Goal: Task Accomplishment & Management: Complete application form

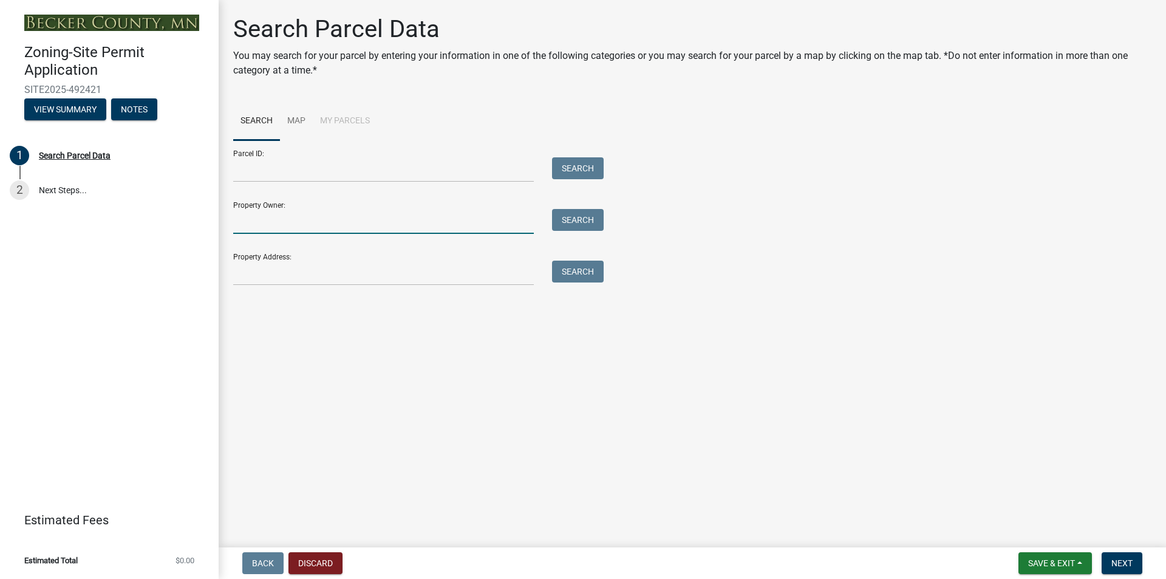
click at [261, 227] on input "Property Owner:" at bounding box center [383, 221] width 301 height 25
type input "J"
click at [262, 268] on input "Property Address:" at bounding box center [383, 273] width 301 height 25
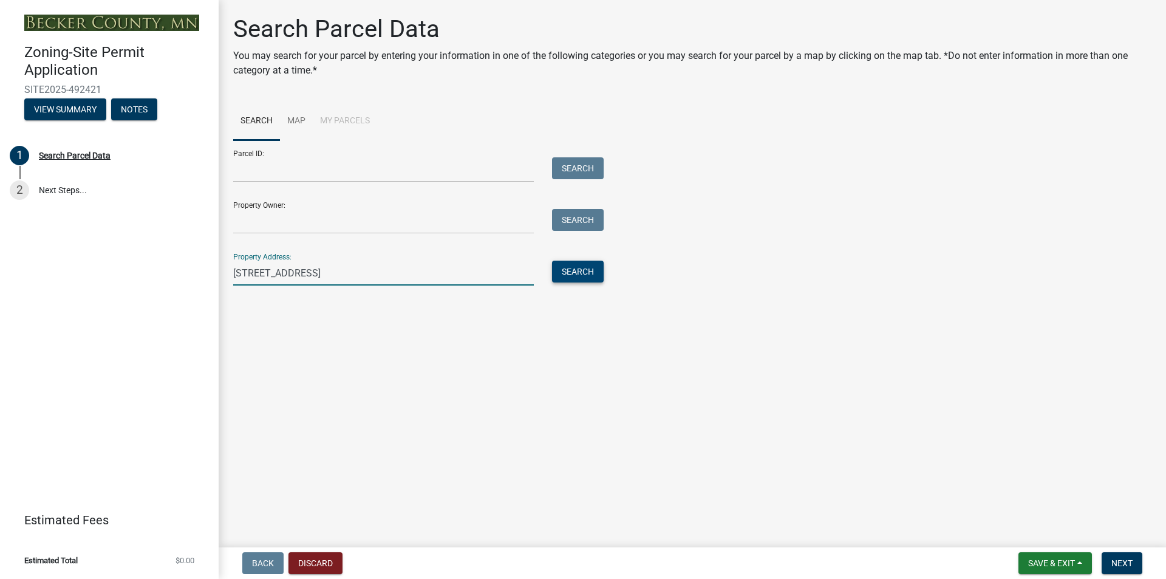
click at [577, 267] on button "Search" at bounding box center [578, 272] width 52 height 22
drag, startPoint x: 342, startPoint y: 274, endPoint x: 226, endPoint y: 272, distance: 116.0
click at [226, 272] on div "[STREET_ADDRESS]" at bounding box center [383, 273] width 319 height 25
click at [346, 273] on input "[STREET_ADDRESS]" at bounding box center [383, 273] width 301 height 25
type input "[STREET_ADDRESS]"
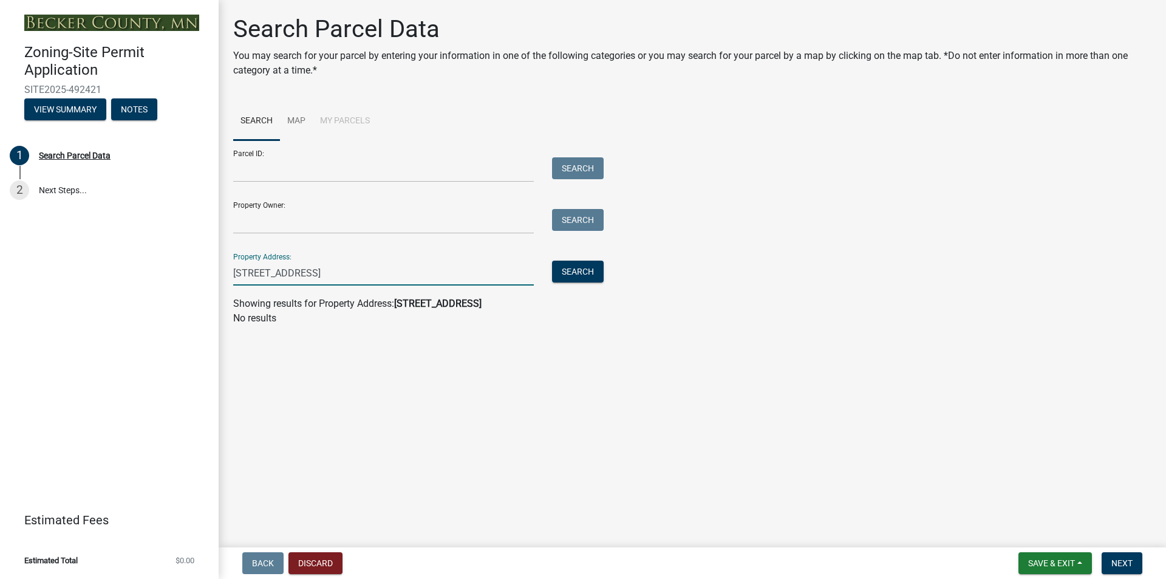
drag, startPoint x: 428, startPoint y: 272, endPoint x: 223, endPoint y: 276, distance: 204.7
click at [225, 275] on div "[STREET_ADDRESS]" at bounding box center [383, 273] width 319 height 25
click at [287, 225] on input "Property Owner:" at bounding box center [383, 221] width 301 height 25
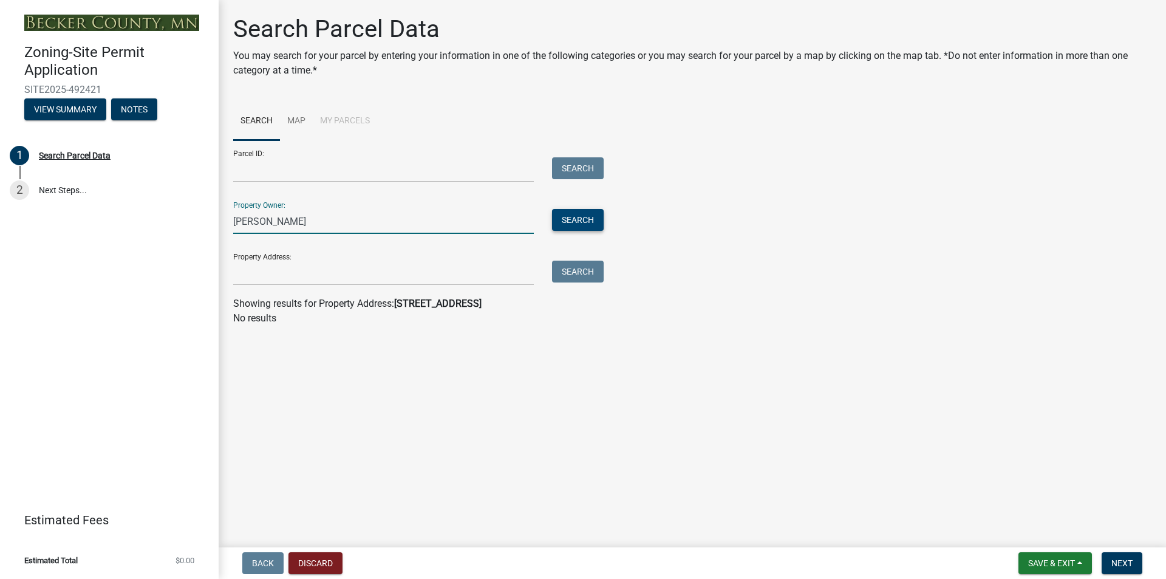
type input "[PERSON_NAME]"
click at [585, 220] on button "Search" at bounding box center [578, 220] width 52 height 22
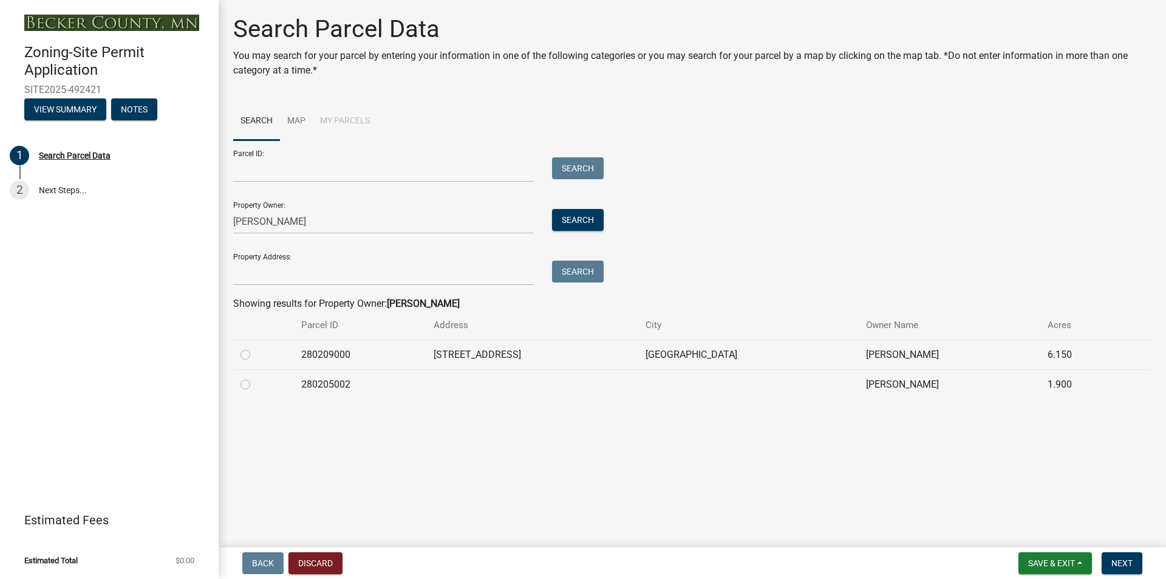
click at [255, 347] on label at bounding box center [255, 347] width 0 height 0
click at [255, 355] on input "radio" at bounding box center [259, 351] width 8 height 8
radio input "true"
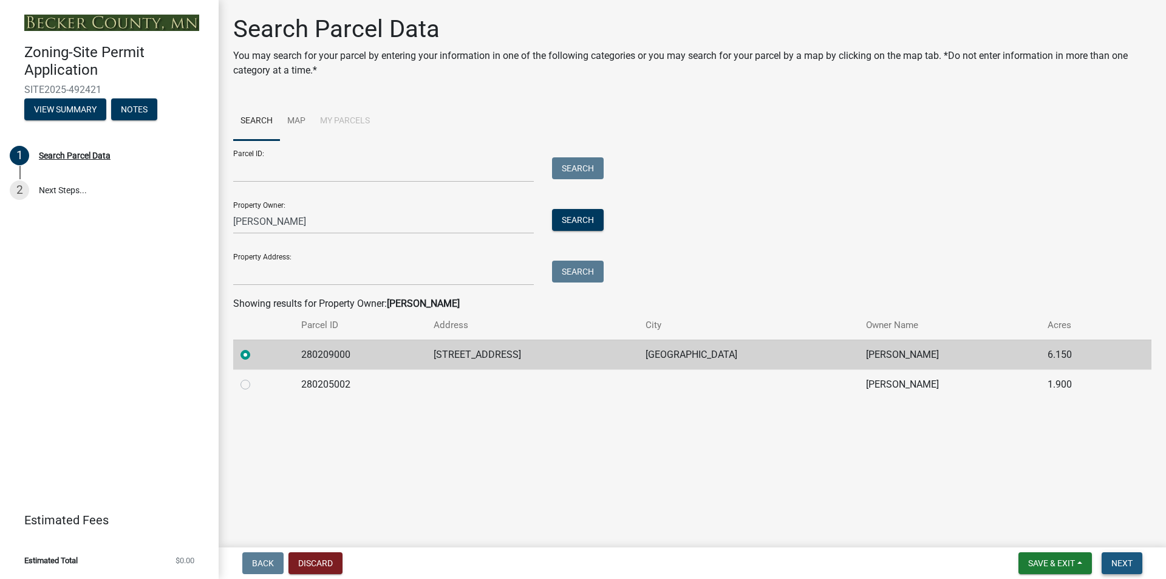
click at [1121, 561] on span "Next" at bounding box center [1121, 563] width 21 height 10
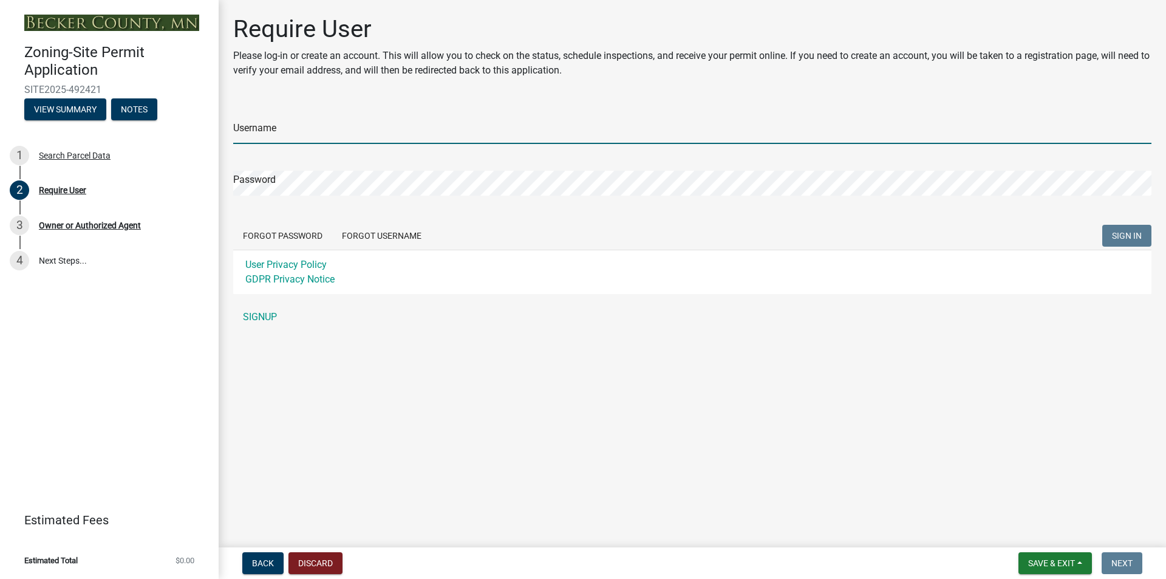
click at [288, 131] on input "Username" at bounding box center [692, 131] width 918 height 25
click at [266, 316] on div "Username Password Forgot Password Forgot Username SIGN IN User Privacy Policy G…" at bounding box center [692, 215] width 918 height 227
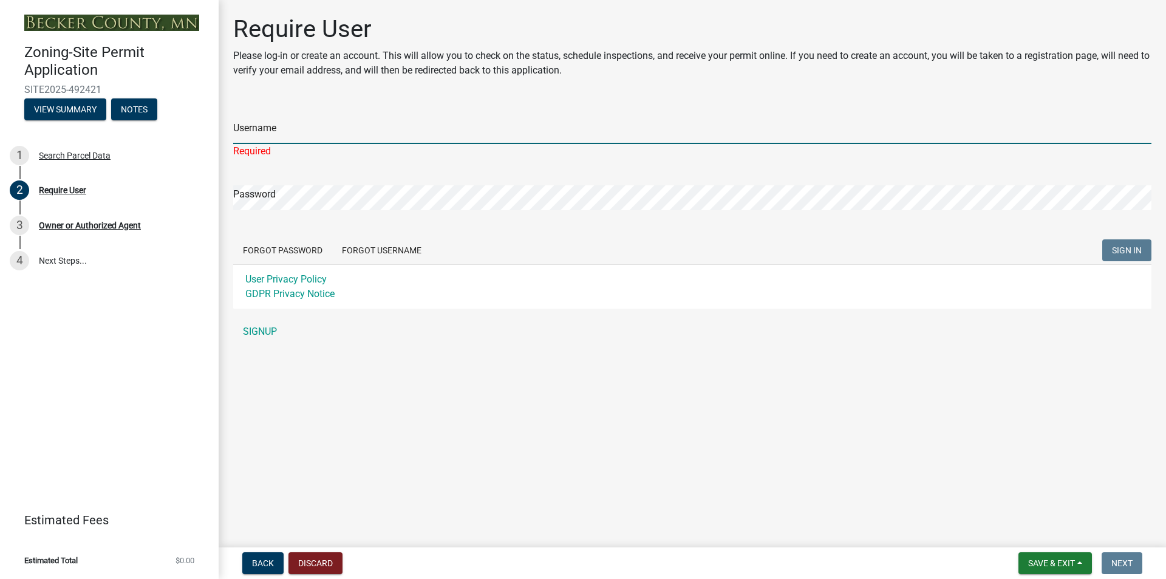
click at [267, 123] on input "Username" at bounding box center [692, 131] width 918 height 25
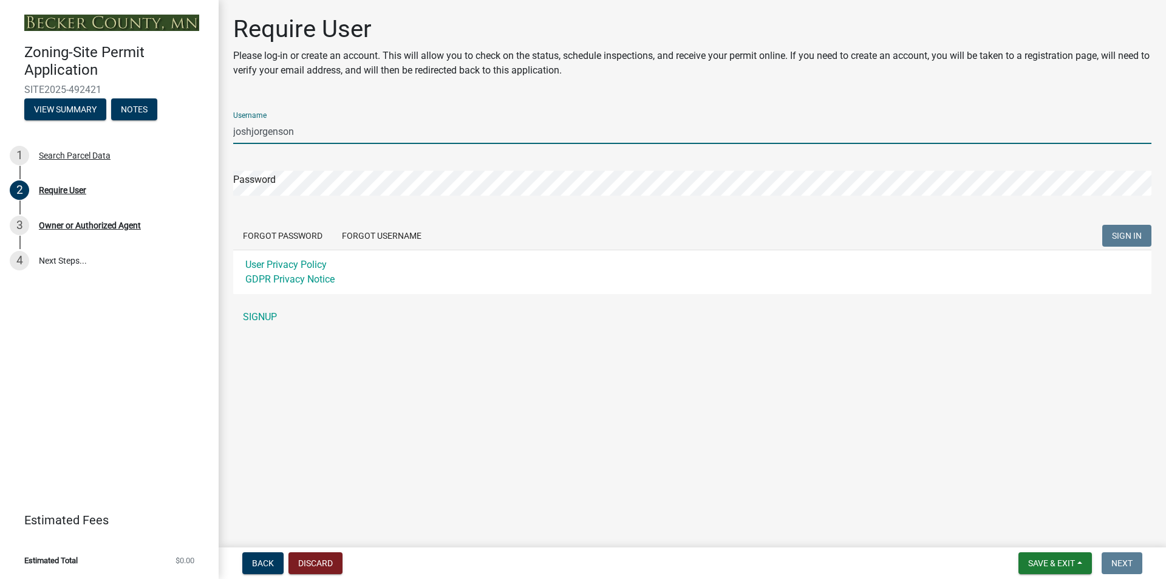
type input "joshjorgenson"
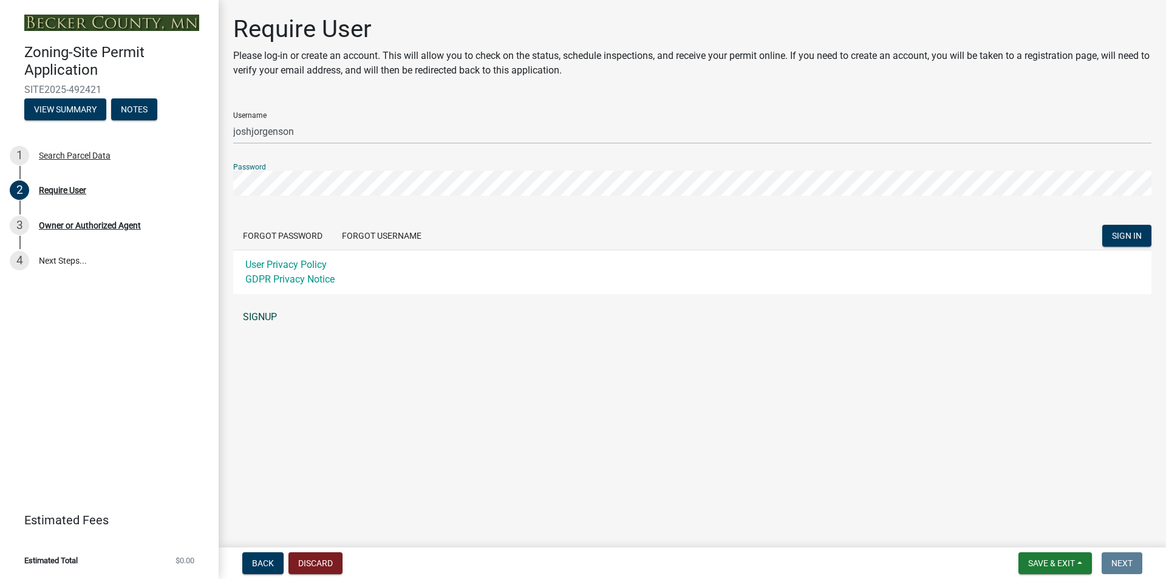
click at [267, 318] on link "SIGNUP" at bounding box center [692, 317] width 918 height 24
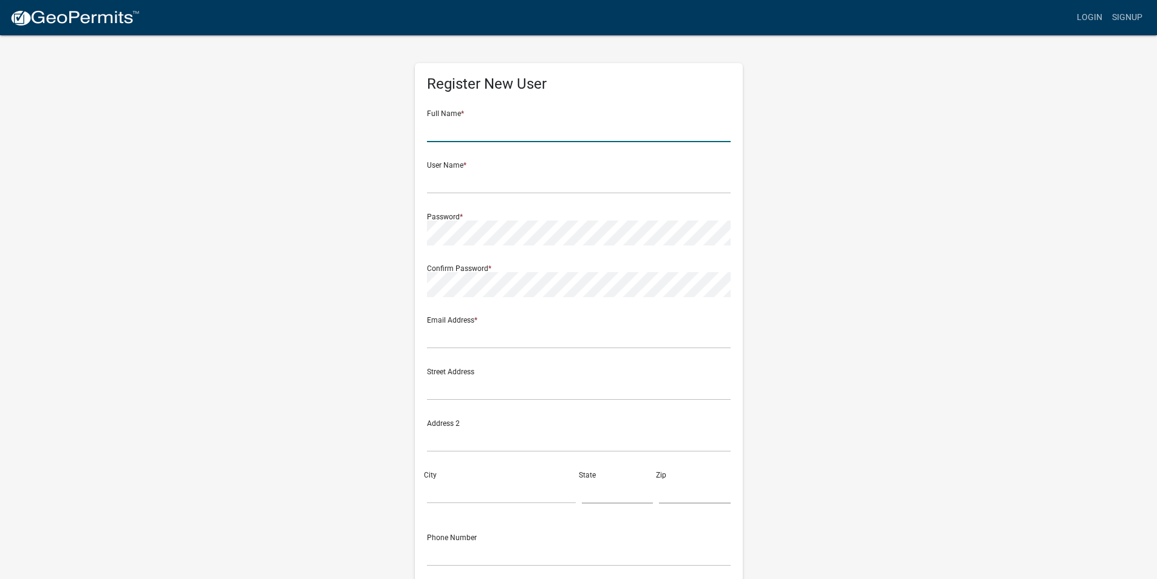
click at [455, 131] on input "text" at bounding box center [579, 129] width 304 height 25
type input "JOSHUA A JORGENSON"
type input "stangncougar@hotmail.com"
type input "753 48TH ST S"
type input "FARGO"
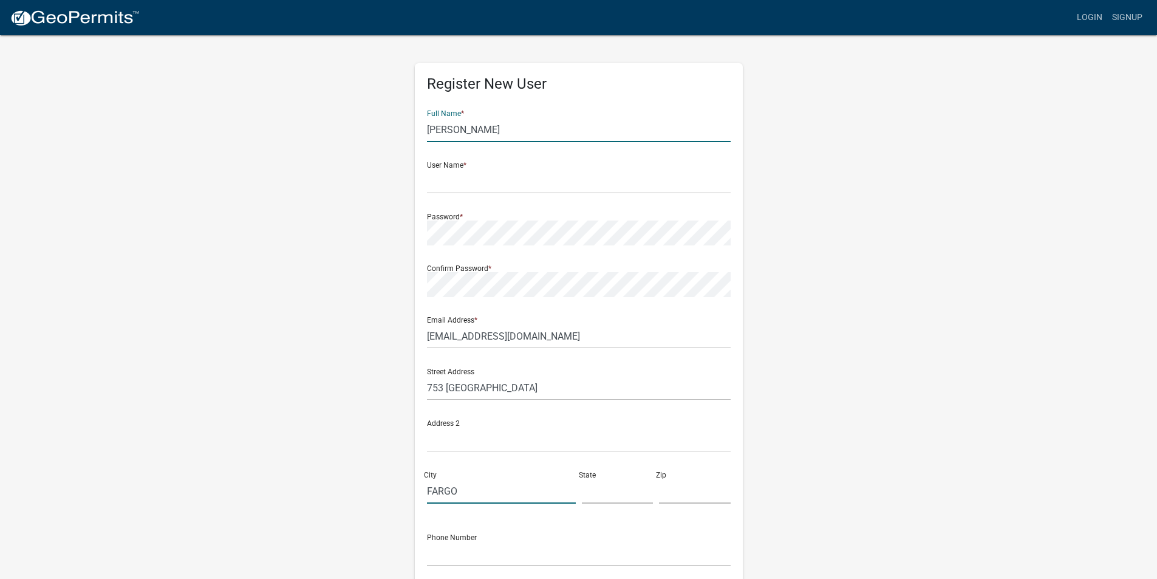
type input "ND"
type input "58103"
type input "7013613287"
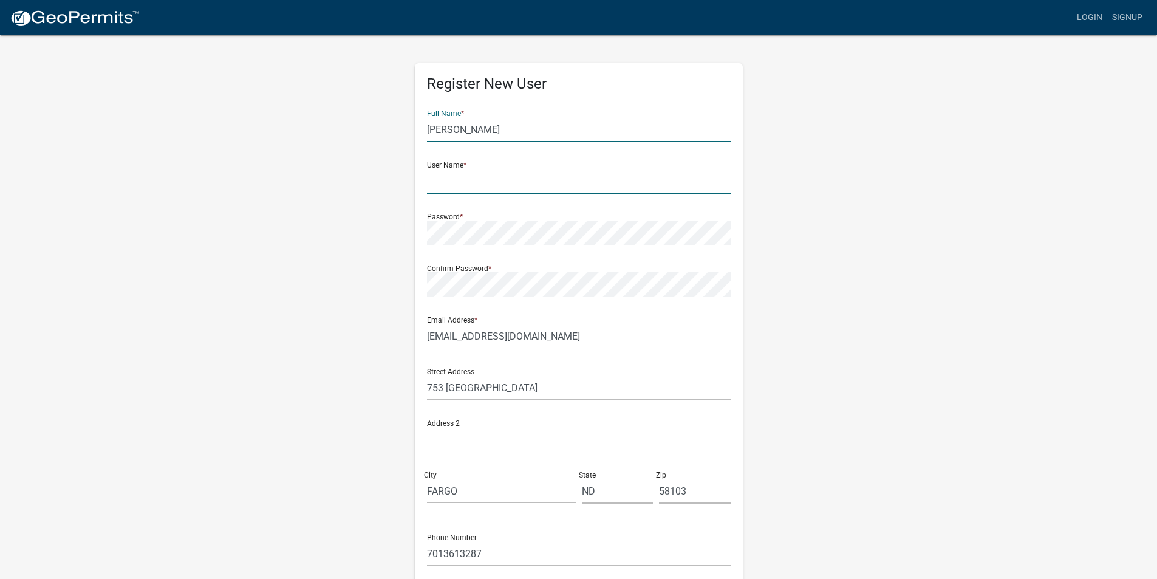
click at [468, 182] on input "text" at bounding box center [579, 181] width 304 height 25
type input "joshjorgenson"
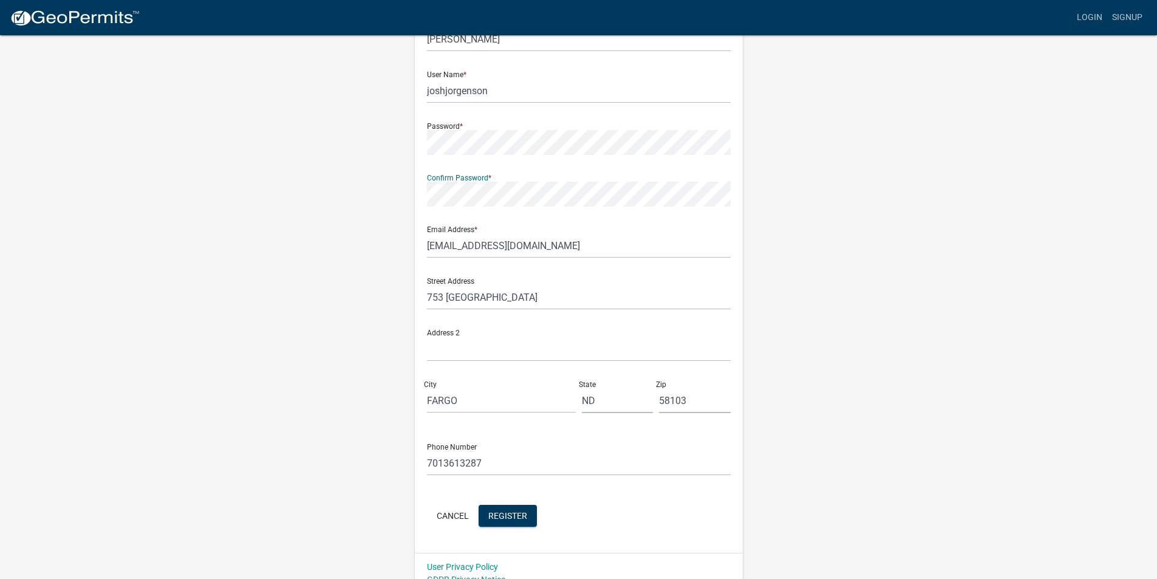
scroll to position [105, 0]
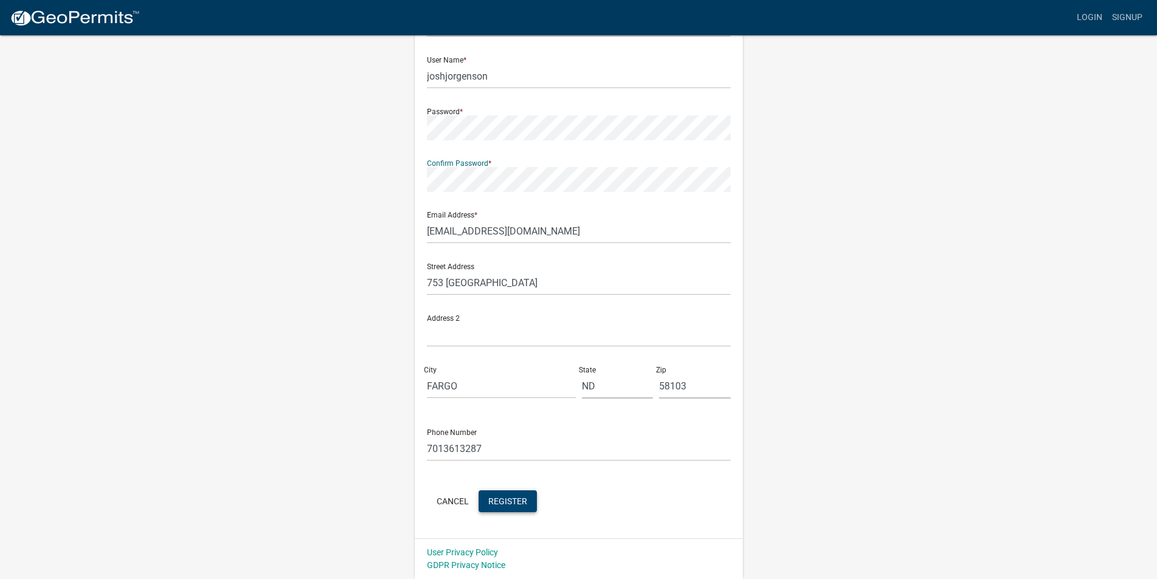
click at [501, 503] on span "Register" at bounding box center [507, 501] width 39 height 10
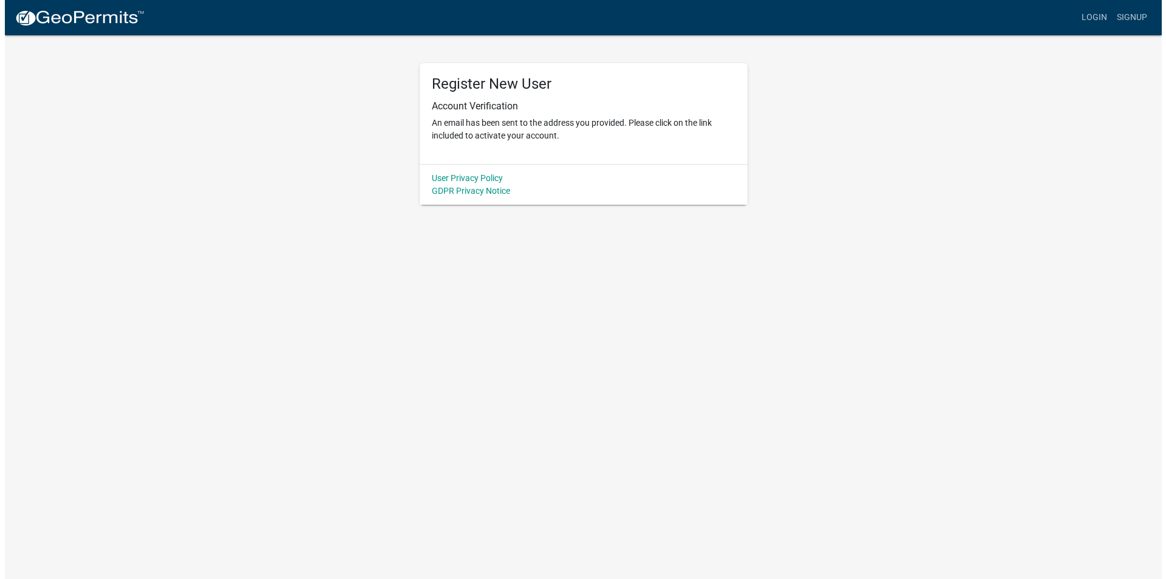
scroll to position [0, 0]
click at [1105, 14] on link "Login" at bounding box center [1098, 17] width 35 height 23
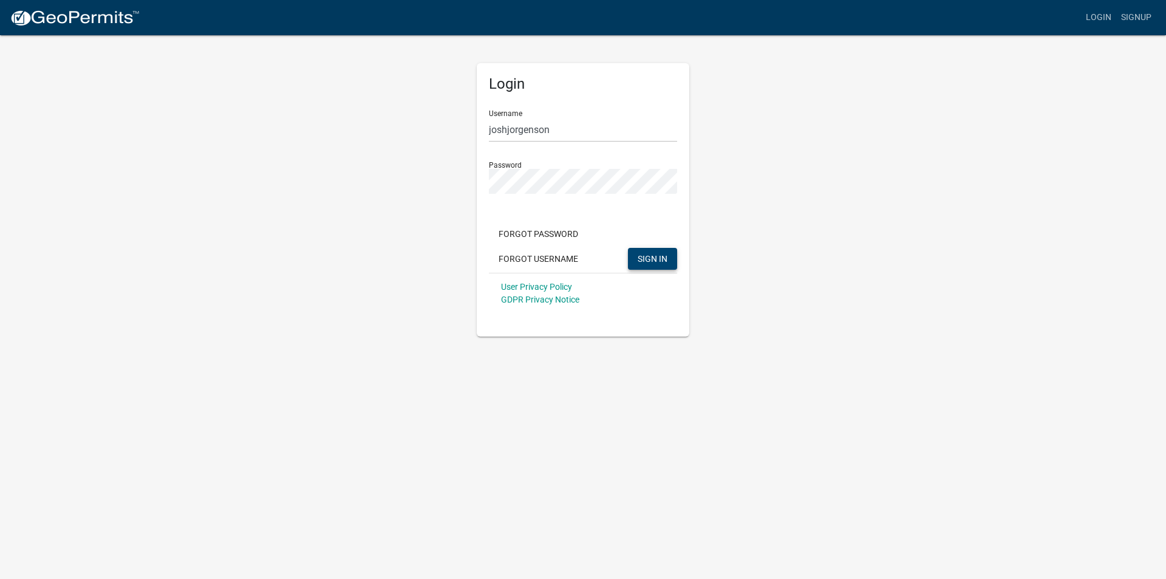
click at [655, 257] on span "SIGN IN" at bounding box center [653, 258] width 30 height 10
click at [440, 188] on div "Login Username joshjorgenson Password Forgot Password Forgot Username SIGN IN U…" at bounding box center [583, 185] width 692 height 302
click at [405, 214] on div "Login Username joshjorgenson Password Forgot Password Forgot Username SIGN IN U…" at bounding box center [583, 185] width 692 height 302
click at [653, 259] on span "SIGN IN" at bounding box center [653, 258] width 30 height 10
click at [782, 271] on div "Login Username joshjorgenson Password Forgot Password Forgot Username SIGN IN U…" at bounding box center [583, 185] width 692 height 302
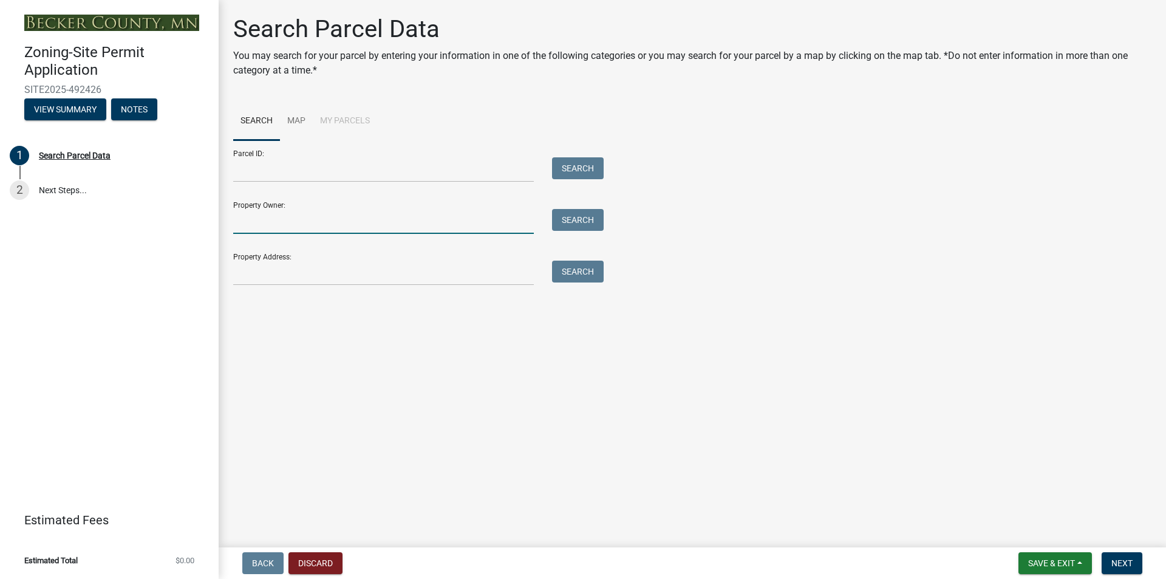
click at [417, 226] on input "Property Owner:" at bounding box center [383, 221] width 301 height 25
click at [573, 222] on button "Search" at bounding box center [578, 220] width 52 height 22
drag, startPoint x: 255, startPoint y: 218, endPoint x: 186, endPoint y: 222, distance: 68.8
click at [193, 222] on div "Zoning-Site Permit Application SITE2025-492426 View Summary Notes 1 Search Parc…" at bounding box center [583, 289] width 1166 height 579
type input "[PERSON_NAME]"
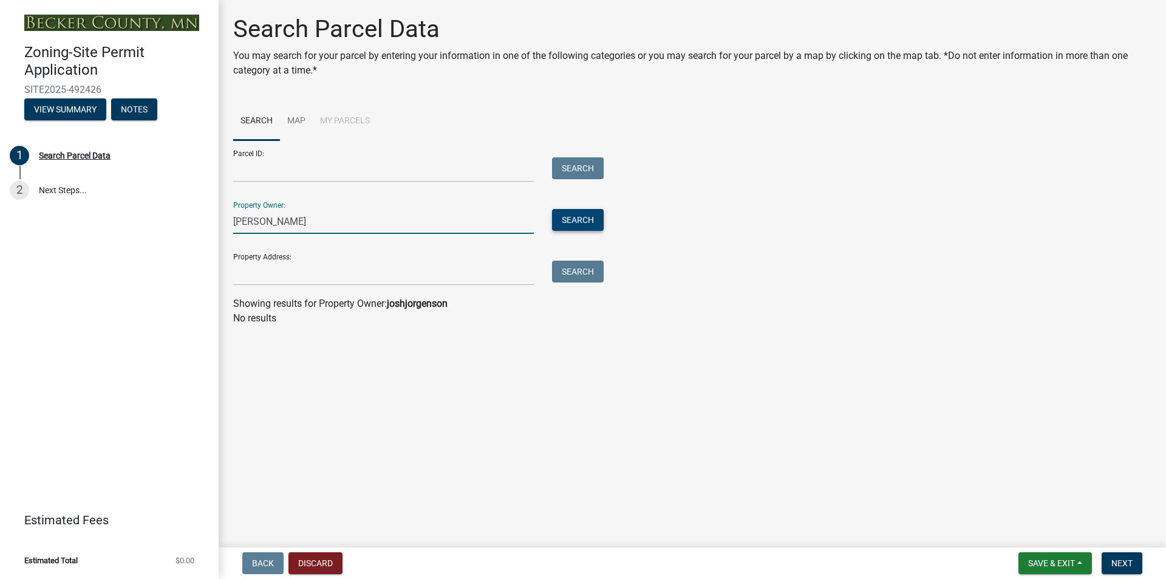
click at [564, 223] on button "Search" at bounding box center [578, 220] width 52 height 22
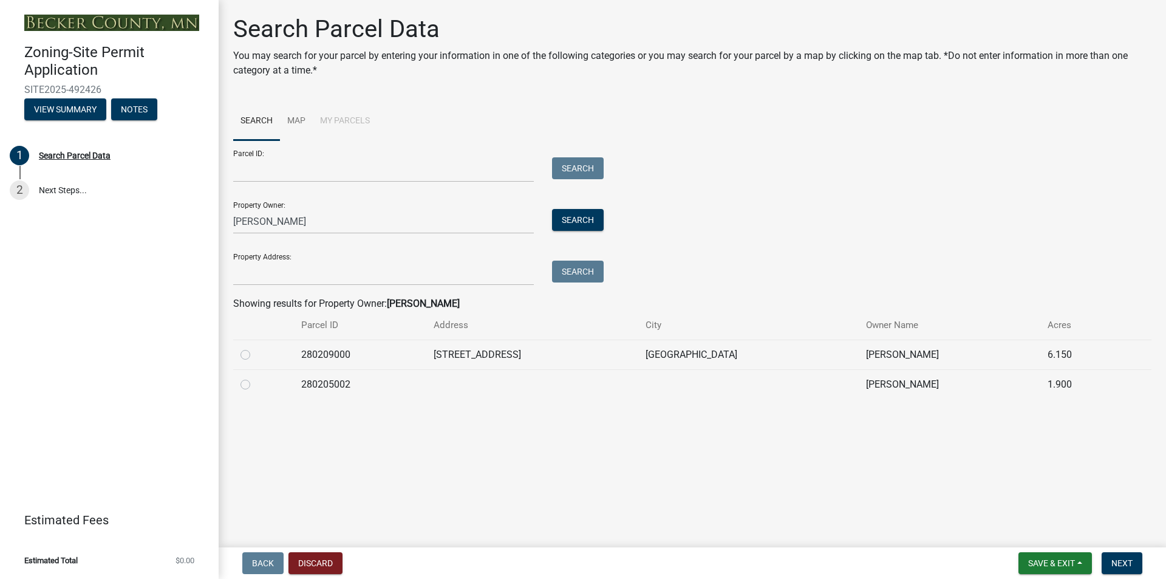
click at [255, 347] on label at bounding box center [255, 347] width 0 height 0
click at [255, 355] on input "radio" at bounding box center [259, 351] width 8 height 8
radio input "true"
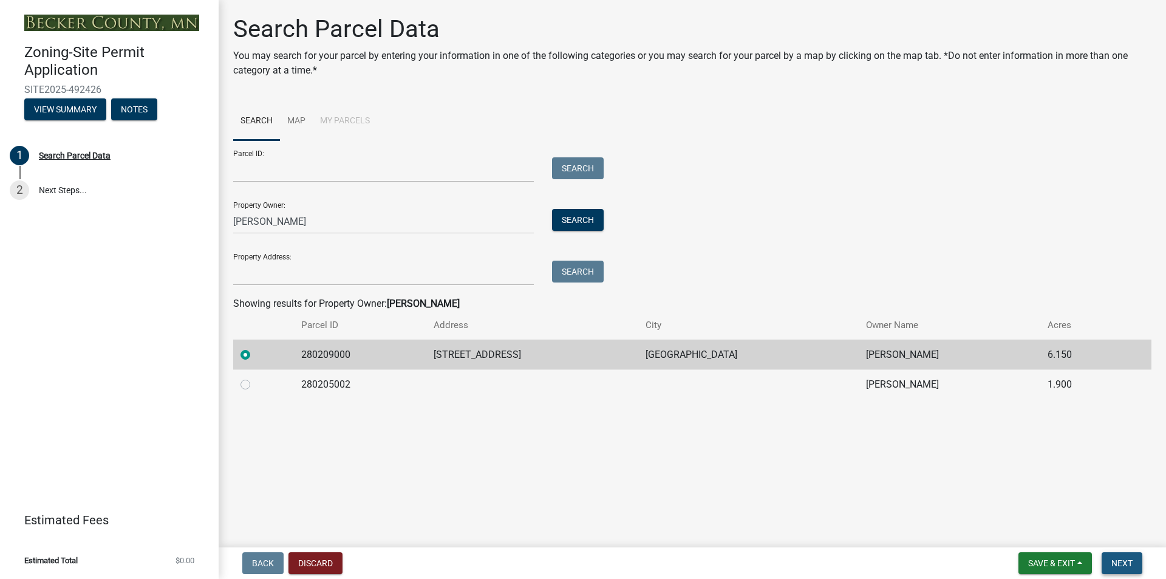
click at [1129, 561] on span "Next" at bounding box center [1121, 563] width 21 height 10
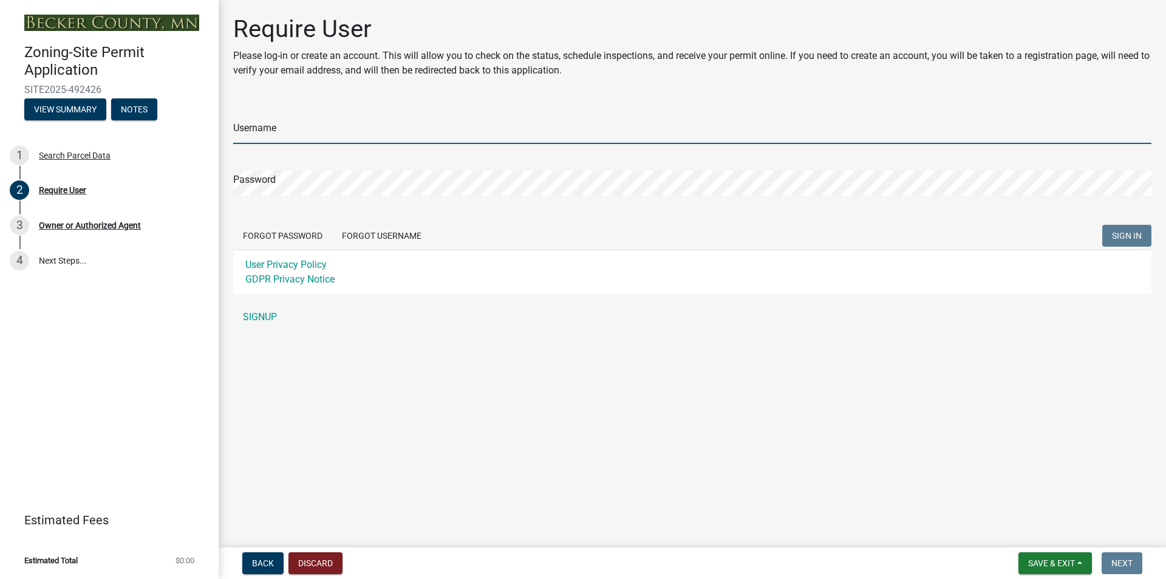
type input "joshjorgenson"
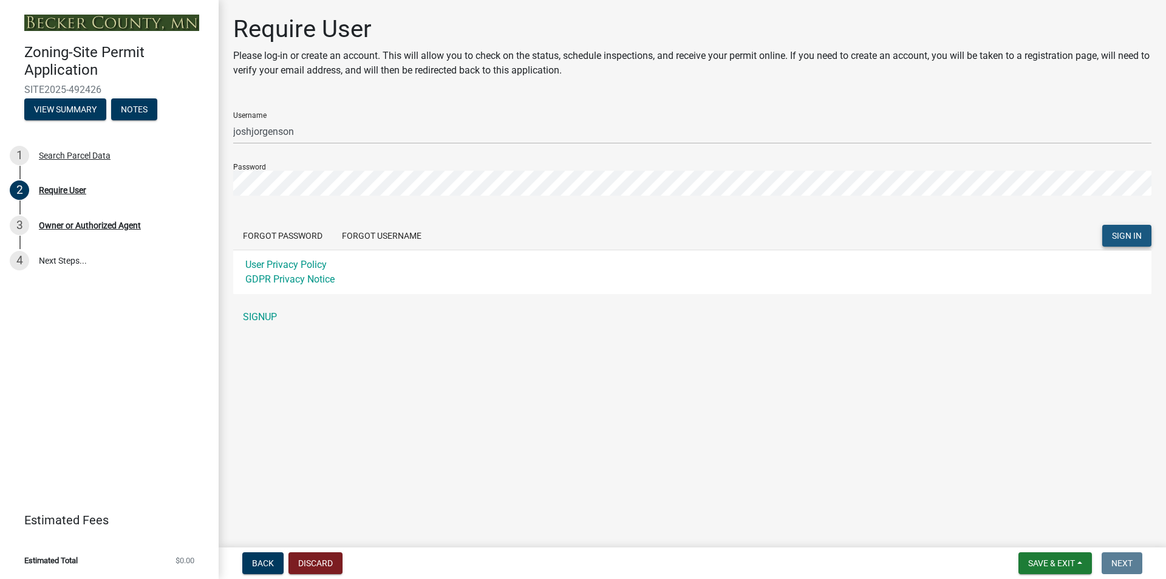
click at [1124, 233] on span "SIGN IN" at bounding box center [1127, 236] width 30 height 10
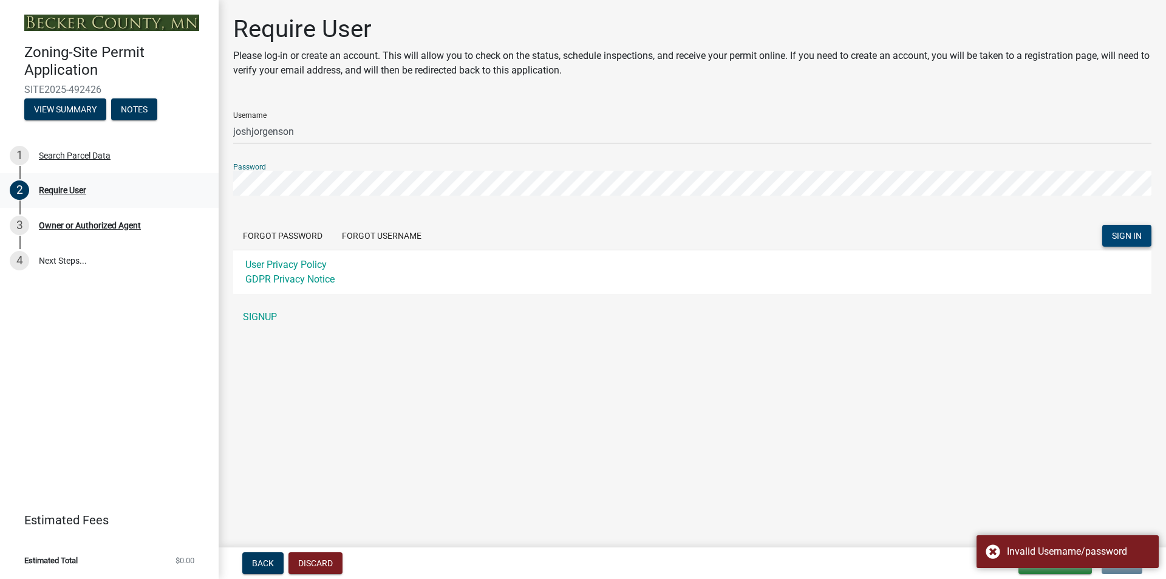
click at [178, 178] on div "Zoning-Site Permit Application SITE2025-492426 View Summary Notes 1 Search Parc…" at bounding box center [583, 289] width 1166 height 579
click at [545, 22] on h1 "Require User" at bounding box center [692, 29] width 918 height 29
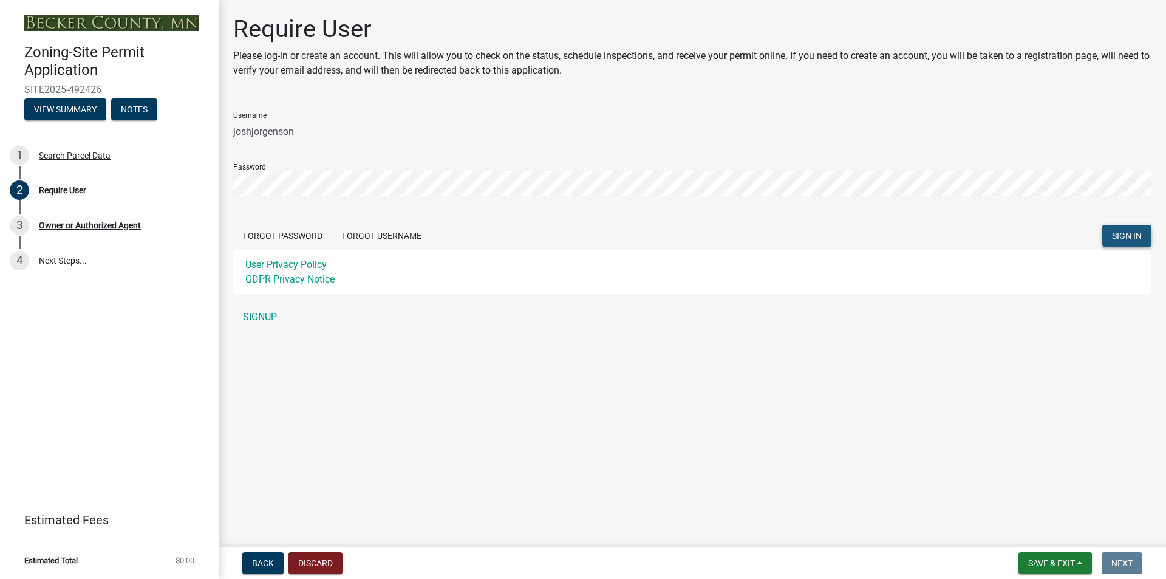
click at [1117, 233] on span "SIGN IN" at bounding box center [1127, 236] width 30 height 10
click at [9, 223] on link "3 Owner or Authorized Agent" at bounding box center [109, 225] width 219 height 35
click at [50, 223] on div "Owner or Authorized Agent" at bounding box center [90, 225] width 102 height 9
click at [70, 260] on link "4 Next Steps..." at bounding box center [109, 260] width 219 height 35
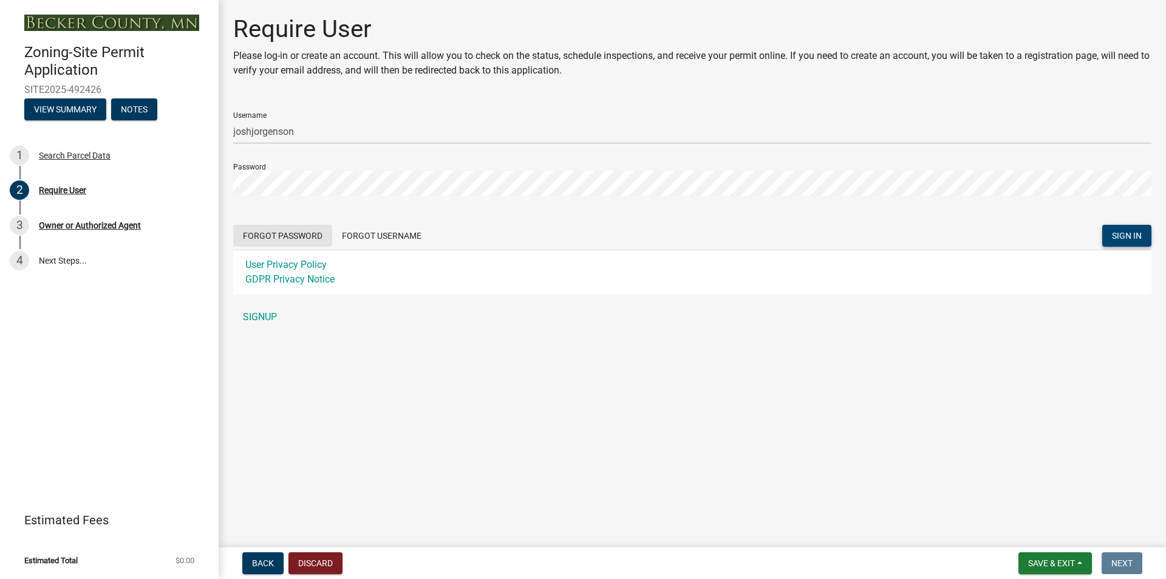
click at [305, 239] on button "Forgot Password" at bounding box center [282, 236] width 99 height 22
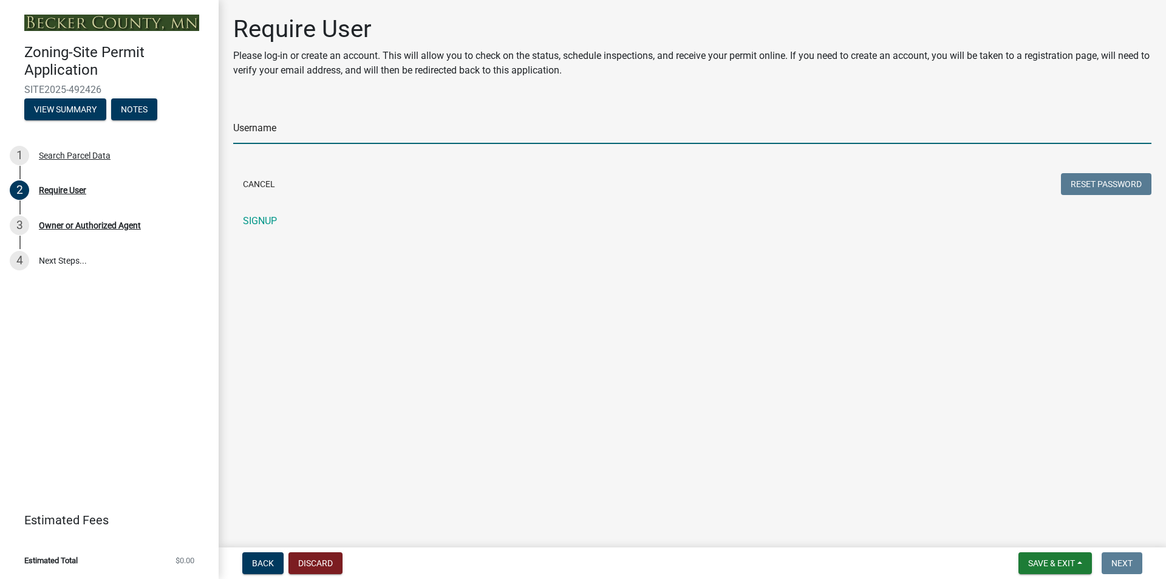
click at [275, 125] on input "Username" at bounding box center [692, 131] width 918 height 25
type input "joshjorgenson"
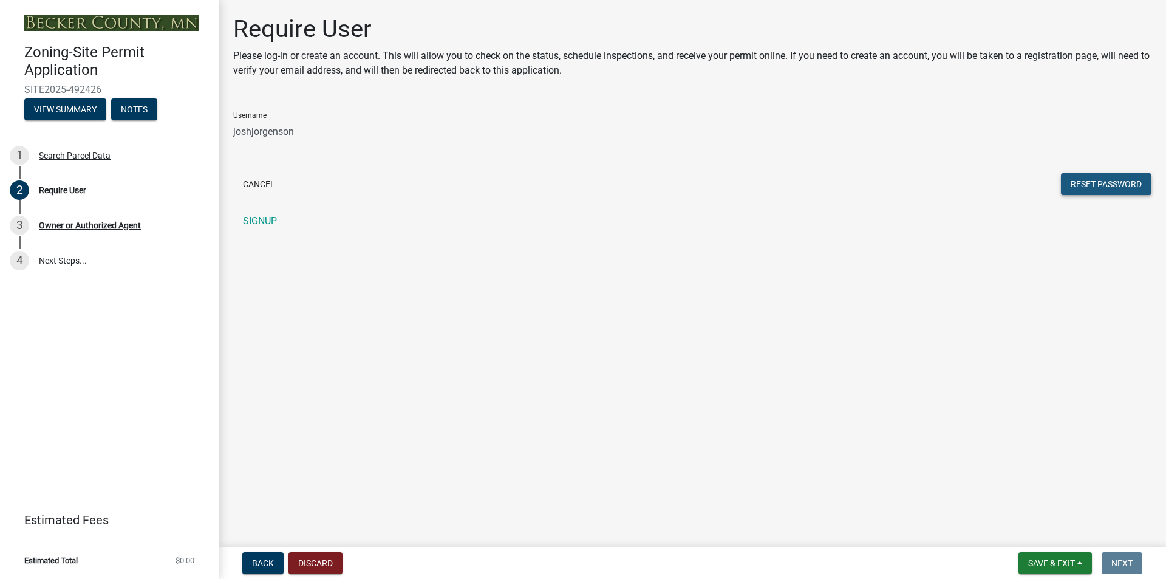
click at [1092, 180] on button "Reset Password" at bounding box center [1106, 184] width 90 height 22
